Goal: Task Accomplishment & Management: Complete application form

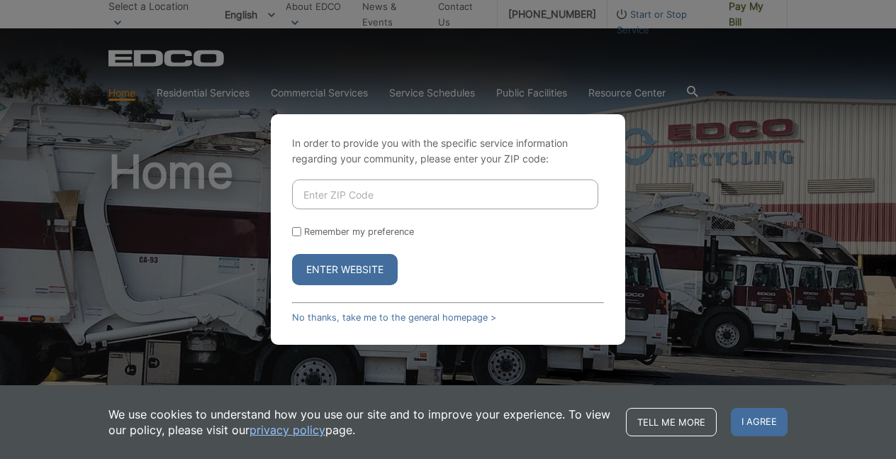
click at [383, 181] on input "Enter ZIP Code" at bounding box center [445, 194] width 306 height 30
type input "92083"
click at [340, 276] on button "Enter Website" at bounding box center [345, 269] width 106 height 31
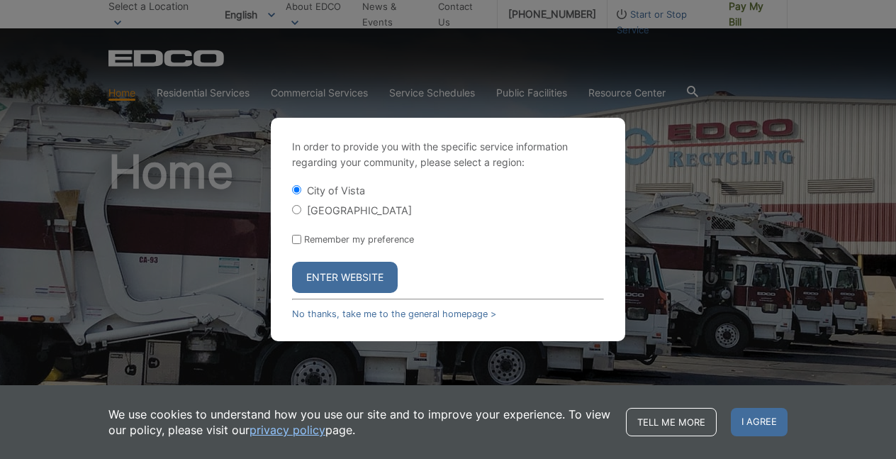
click at [340, 276] on button "Enter Website" at bounding box center [345, 277] width 106 height 31
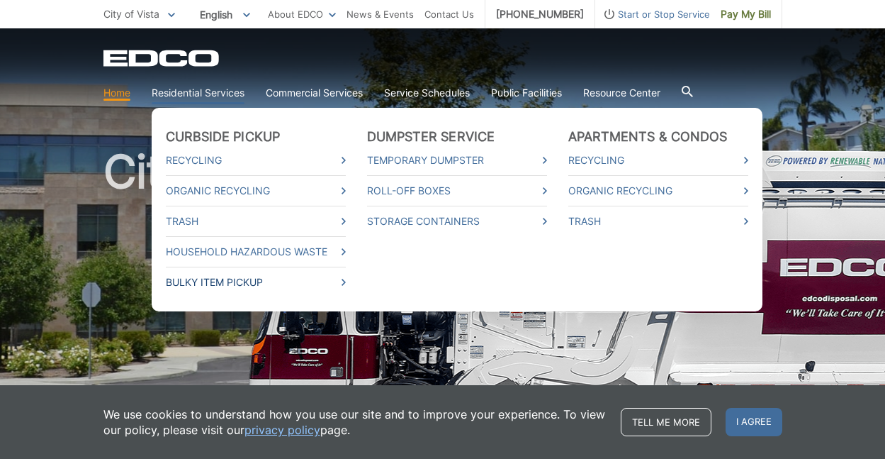
click at [236, 280] on link "Bulky Item Pickup" at bounding box center [256, 282] width 180 height 16
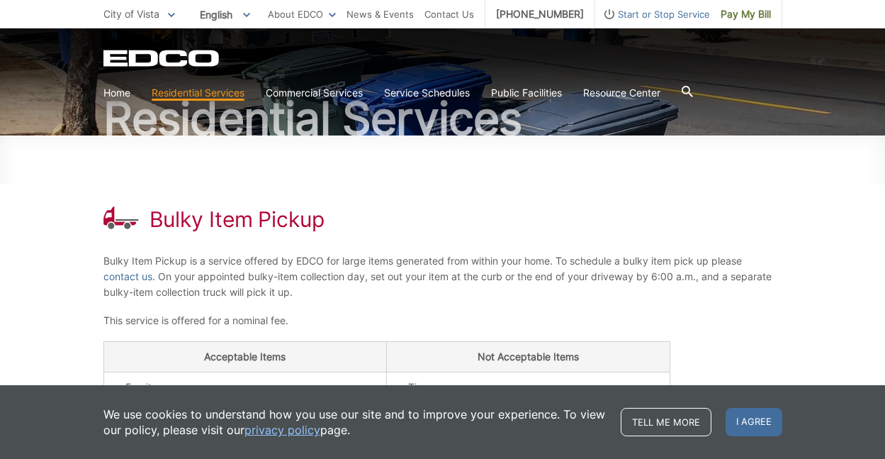
scroll to position [170, 0]
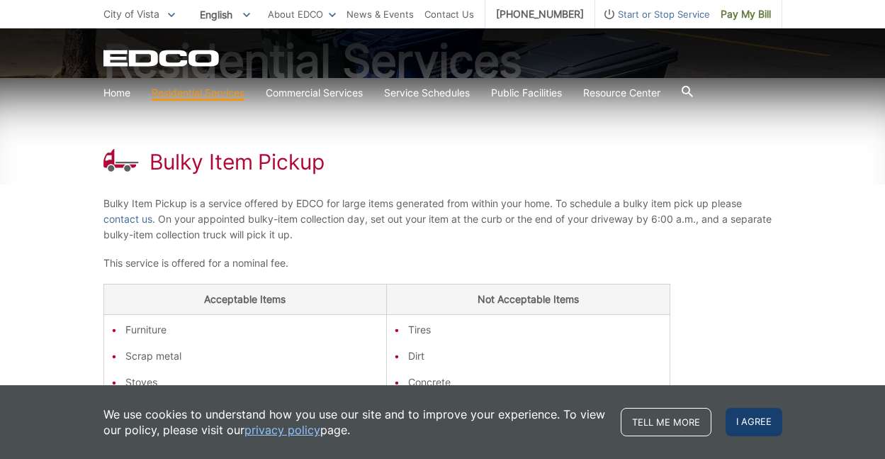
click at [739, 425] on span "I agree" at bounding box center [754, 422] width 57 height 28
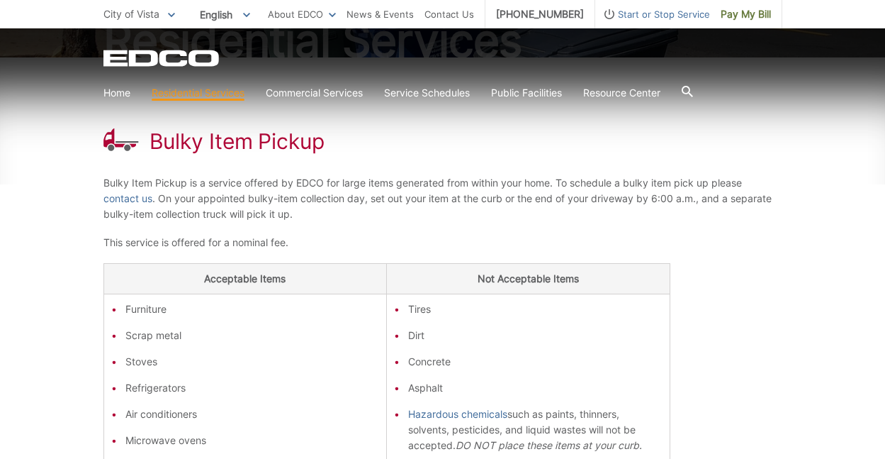
scroll to position [93, 0]
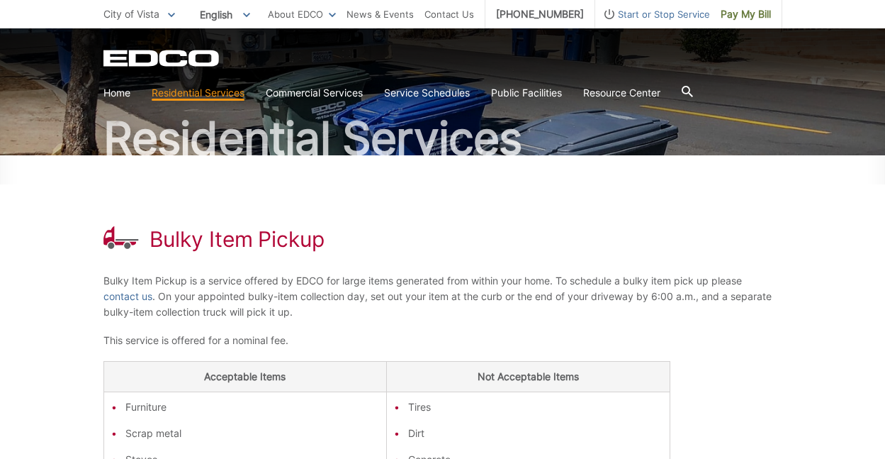
click at [237, 242] on h1 "Bulky Item Pickup" at bounding box center [237, 239] width 175 height 26
click at [129, 295] on link "contact us" at bounding box center [127, 296] width 49 height 16
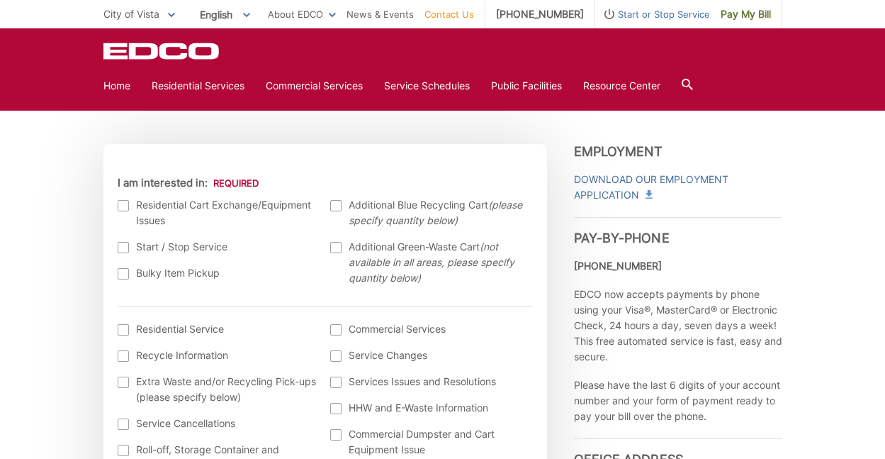
scroll to position [408, 0]
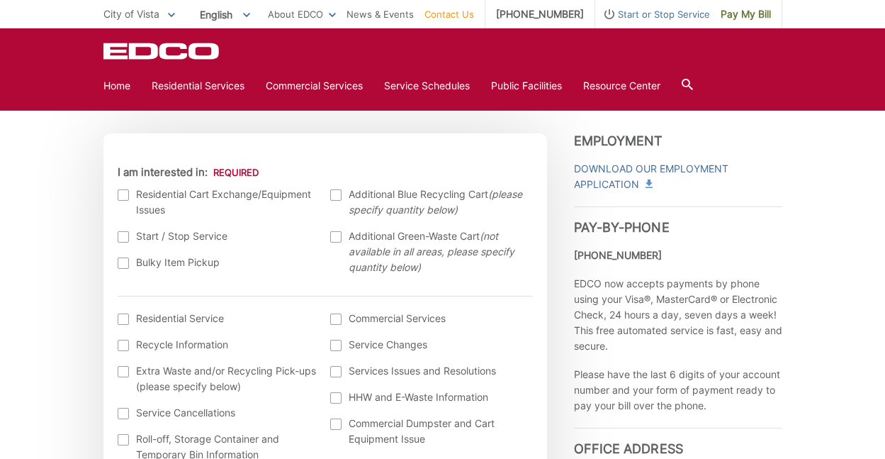
click at [124, 262] on div at bounding box center [123, 262] width 11 height 11
click at [0, 0] on input "Bulky Item Pickup" at bounding box center [0, 0] width 0 height 0
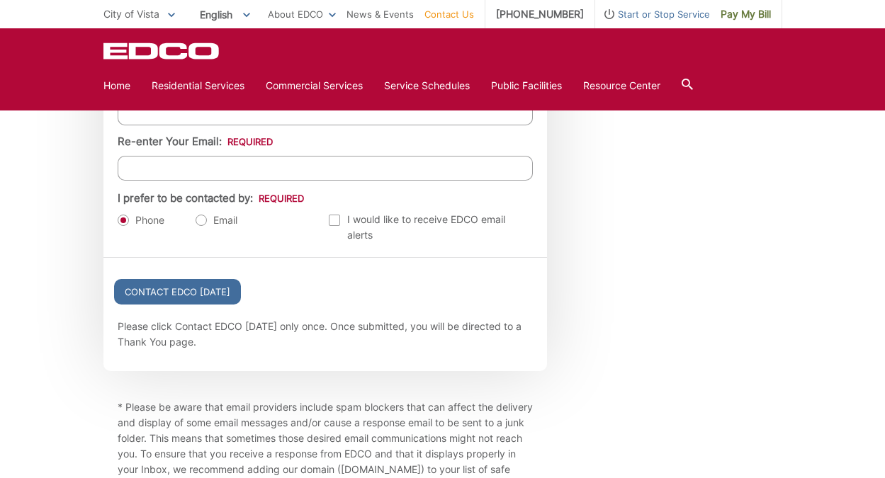
scroll to position [100, 0]
